Goal: Information Seeking & Learning: Learn about a topic

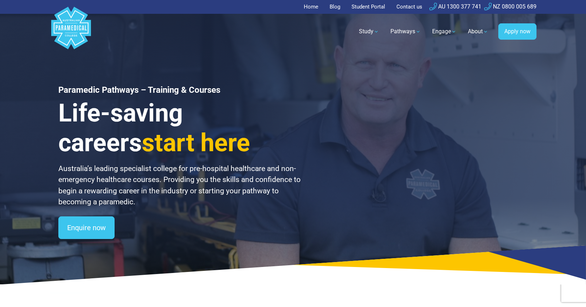
click at [519, 81] on div "Paramedic Pathways – Training & Courses Life-saving careers start here Australi…" at bounding box center [293, 142] width 495 height 284
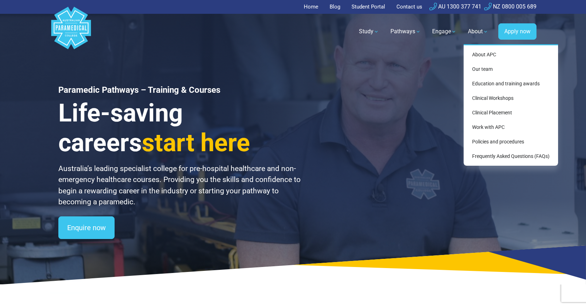
click at [482, 28] on link "About" at bounding box center [478, 32] width 29 height 20
click at [489, 67] on link "Our team" at bounding box center [510, 69] width 89 height 13
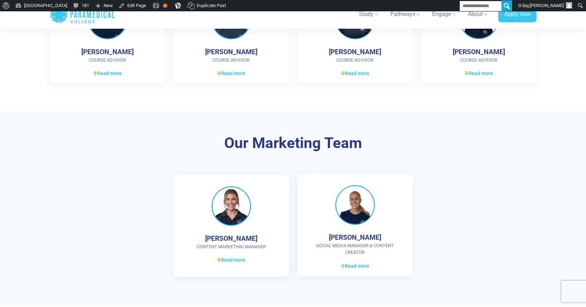
scroll to position [772, 0]
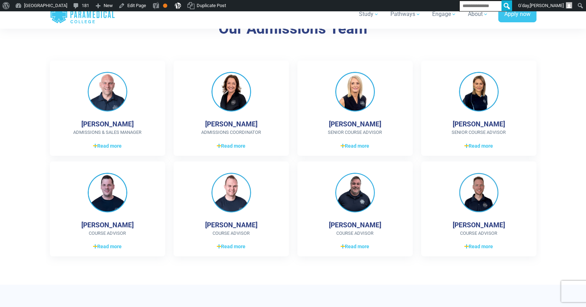
scroll to position [738, 0]
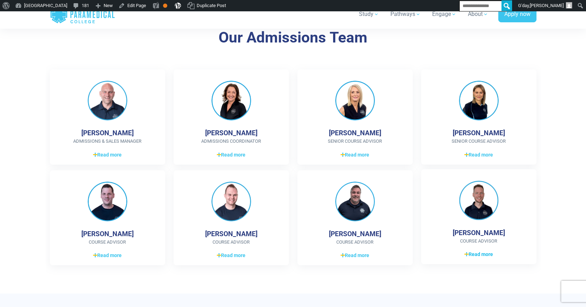
click at [478, 251] on span "Read more" at bounding box center [478, 253] width 29 height 7
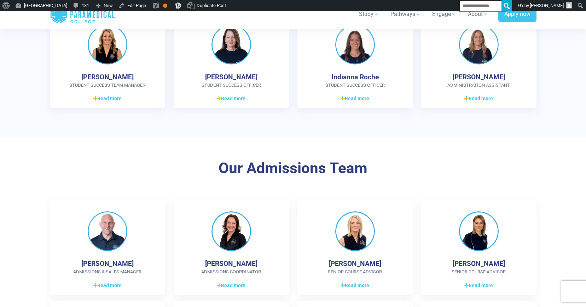
scroll to position [608, 0]
click at [406, 171] on h3 "Our Admissions Team" at bounding box center [293, 168] width 414 height 18
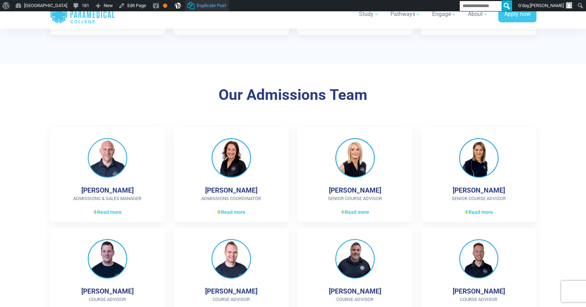
scroll to position [681, 0]
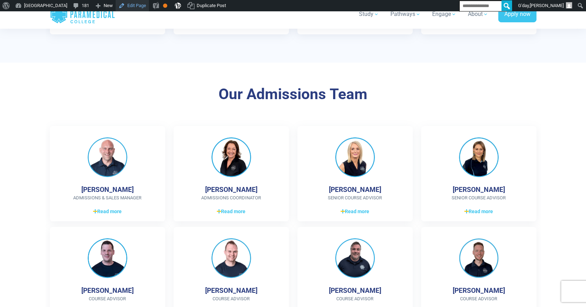
click at [149, 8] on link "Edit Page" at bounding box center [132, 5] width 33 height 11
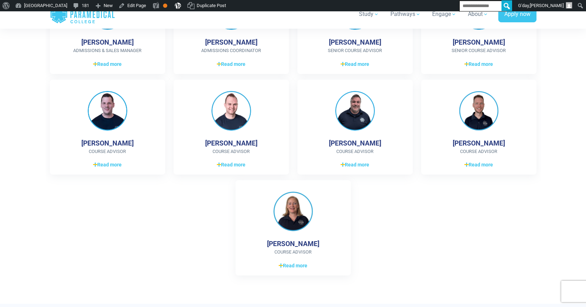
scroll to position [895, 0]
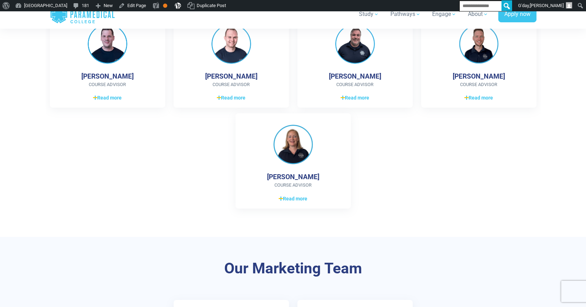
click at [391, 191] on div "Paul Simpson Admissions & Sales Manager 17+ years Senior Sales Management BA (h…" at bounding box center [293, 63] width 495 height 302
click at [391, 189] on div "[PERSON_NAME] Admissions & Sales Manager 17+ years Senior Sales Management BA (…" at bounding box center [293, 63] width 495 height 302
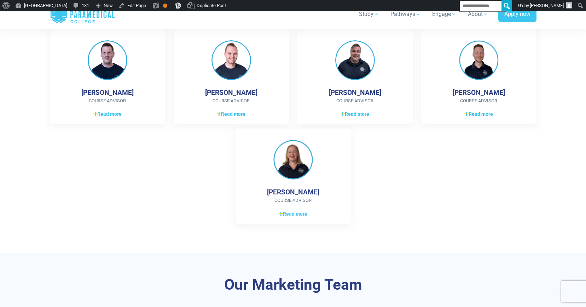
scroll to position [880, 0]
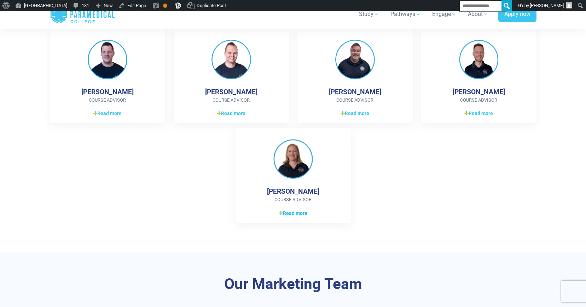
click at [285, 215] on span "Read more" at bounding box center [293, 212] width 29 height 7
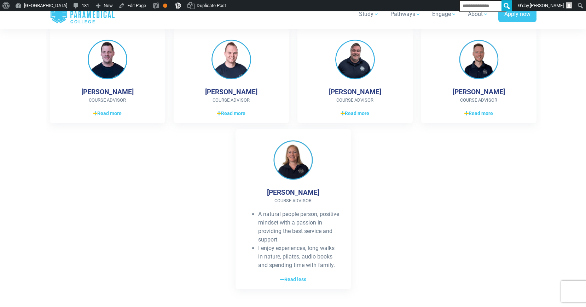
click at [417, 202] on div "[PERSON_NAME] Admissions & Sales Manager 17+ years Senior Sales Management BA (…" at bounding box center [293, 111] width 495 height 367
click at [240, 114] on span "Read more" at bounding box center [231, 112] width 29 height 7
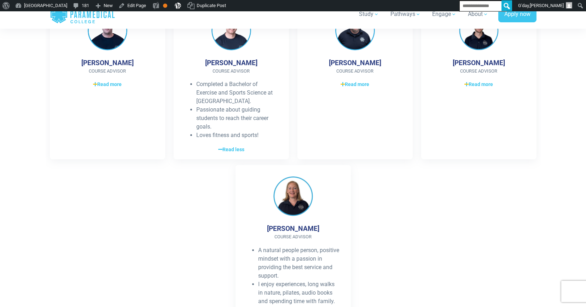
scroll to position [932, 0]
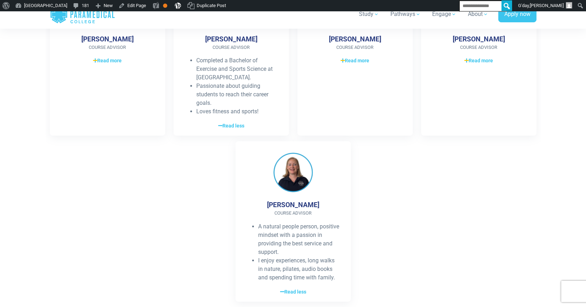
click at [410, 234] on div "[PERSON_NAME] Admissions & Sales Manager 17+ years Senior Sales Management BA (…" at bounding box center [293, 91] width 495 height 432
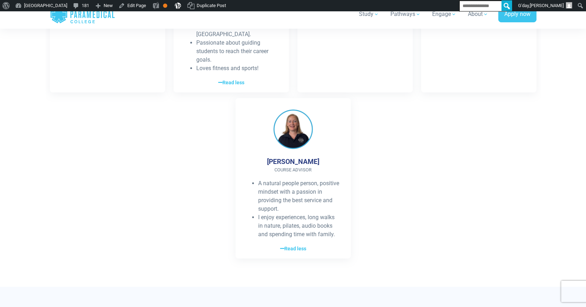
scroll to position [1048, 0]
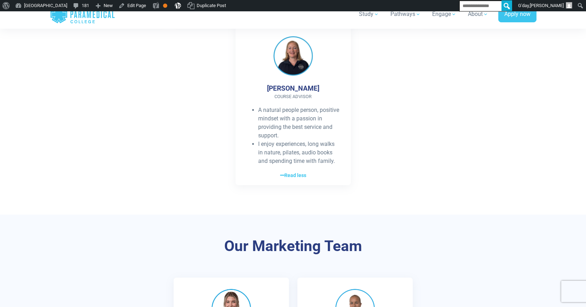
click at [291, 168] on div "A natural people person, positive mindset with a passion in providing the best …" at bounding box center [293, 143] width 93 height 74
click at [293, 176] on span "Read less" at bounding box center [293, 174] width 26 height 7
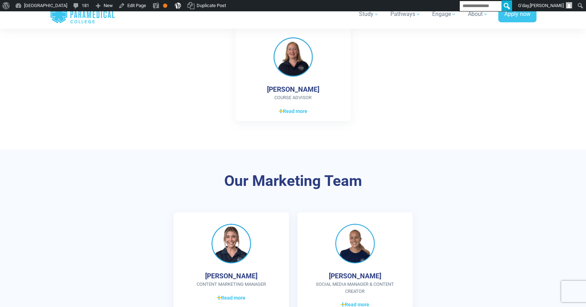
click at [455, 172] on div "Our Marketing Team Katie Guthrie Content Marketing Manager Completed a Bachelor…" at bounding box center [293, 245] width 495 height 193
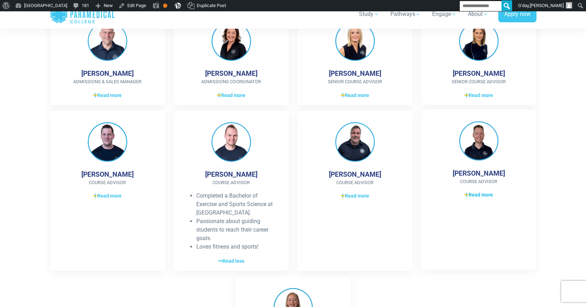
scroll to position [789, 0]
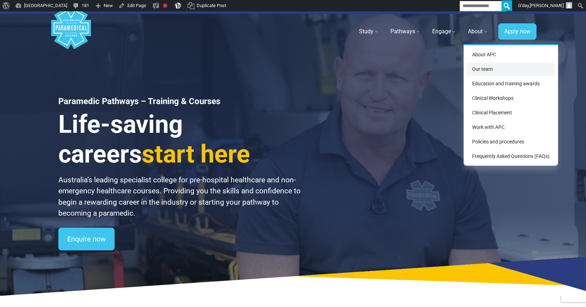
click at [487, 72] on link "Our team" at bounding box center [510, 69] width 89 height 13
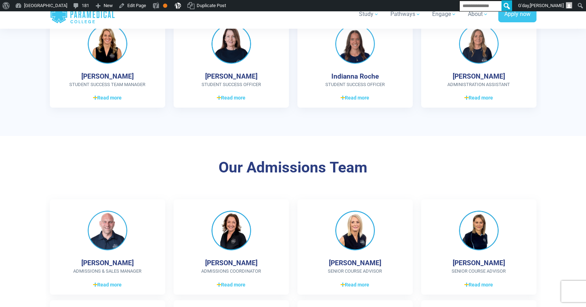
scroll to position [610, 0]
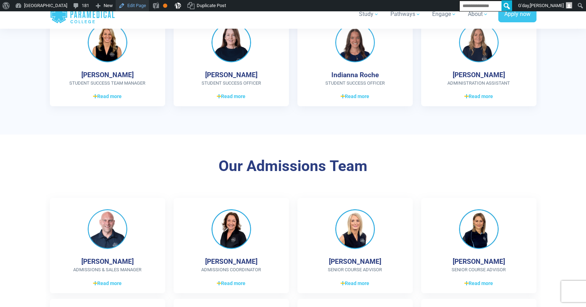
click at [149, 9] on link "Edit Page" at bounding box center [132, 5] width 33 height 11
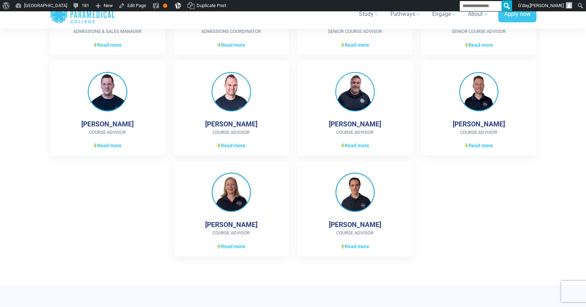
scroll to position [853, 0]
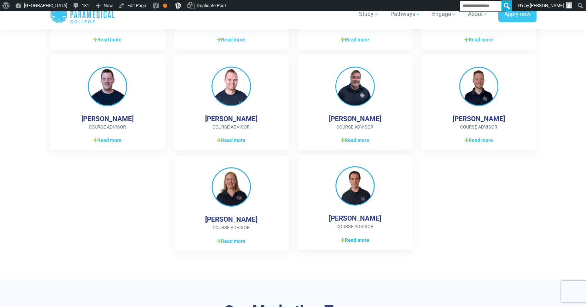
click at [354, 238] on span "Read more" at bounding box center [355, 239] width 29 height 7
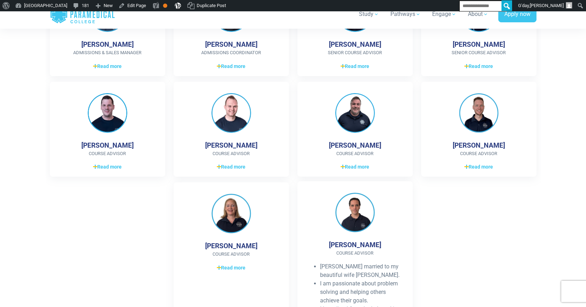
scroll to position [834, 0]
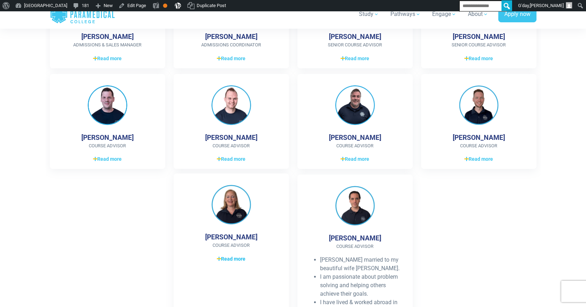
click at [240, 258] on span "Read more" at bounding box center [231, 258] width 29 height 7
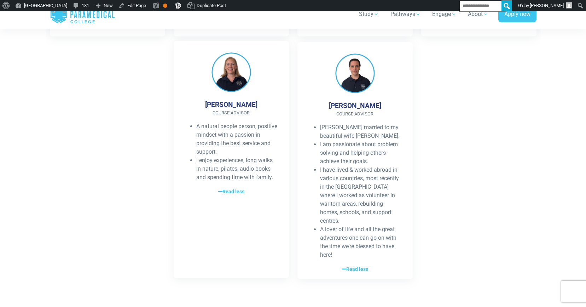
scroll to position [960, 0]
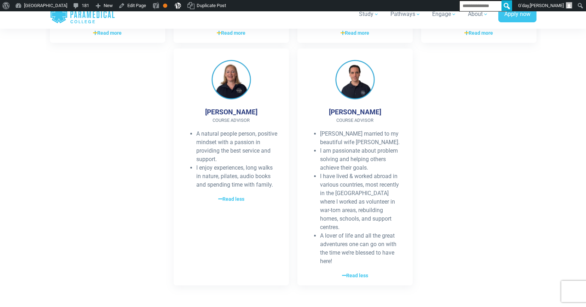
click at [469, 132] on div "[PERSON_NAME] Admissions & Sales Manager 17+ years Senior Sales Management BA (…" at bounding box center [293, 68] width 495 height 443
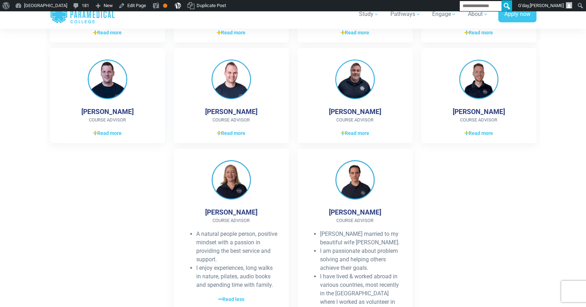
scroll to position [842, 0]
